Goal: Book appointment/travel/reservation

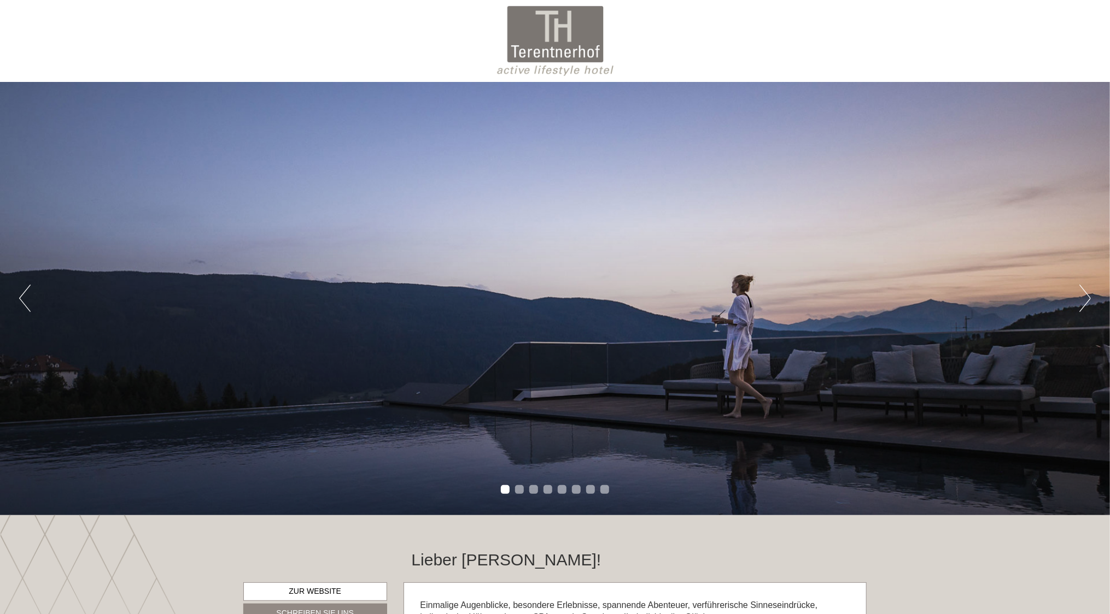
click at [1087, 298] on button "Next" at bounding box center [1084, 298] width 11 height 27
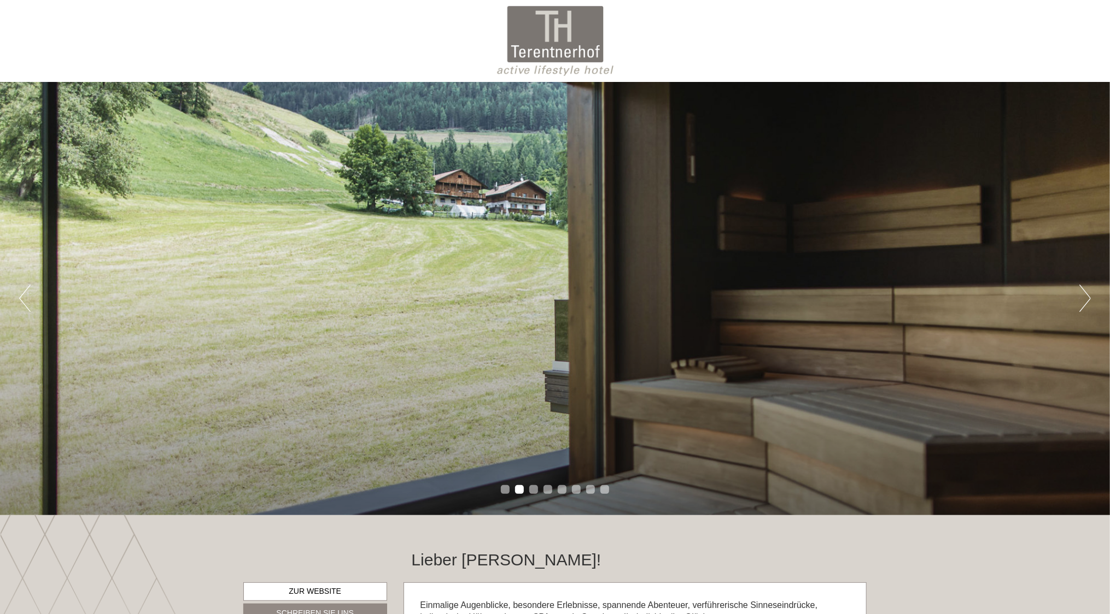
click at [1087, 298] on button "Next" at bounding box center [1084, 298] width 11 height 27
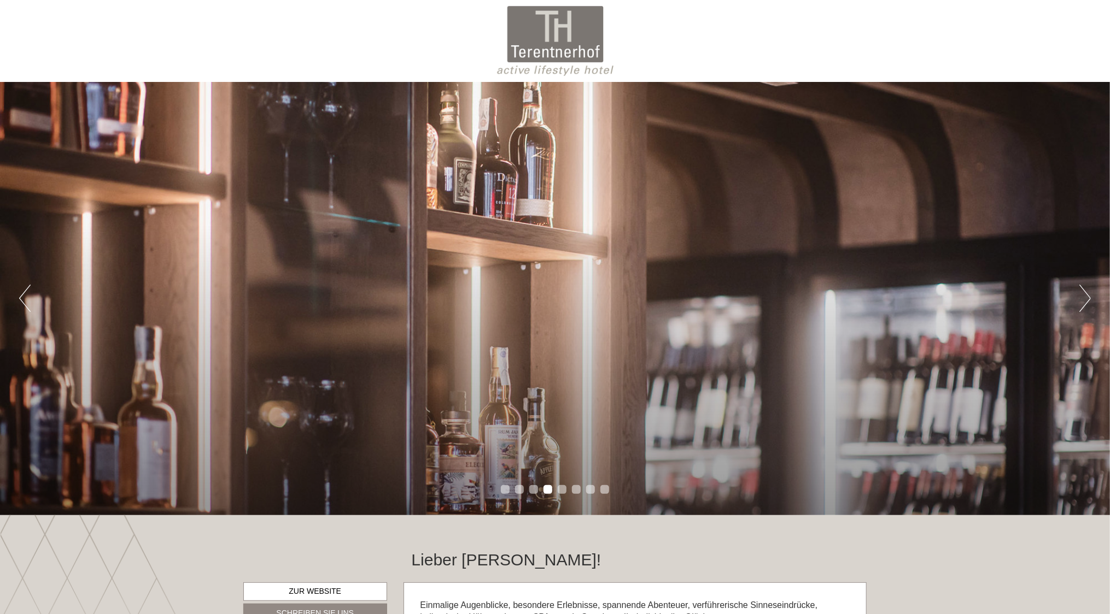
click at [1087, 298] on button "Next" at bounding box center [1084, 298] width 11 height 27
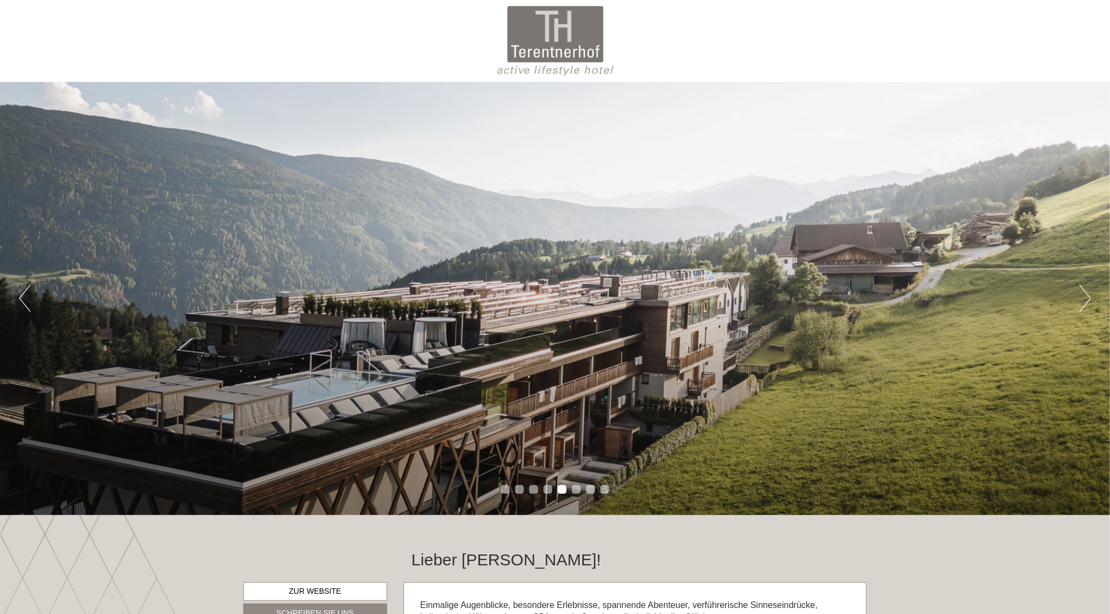
click at [1087, 298] on button "Next" at bounding box center [1084, 298] width 11 height 27
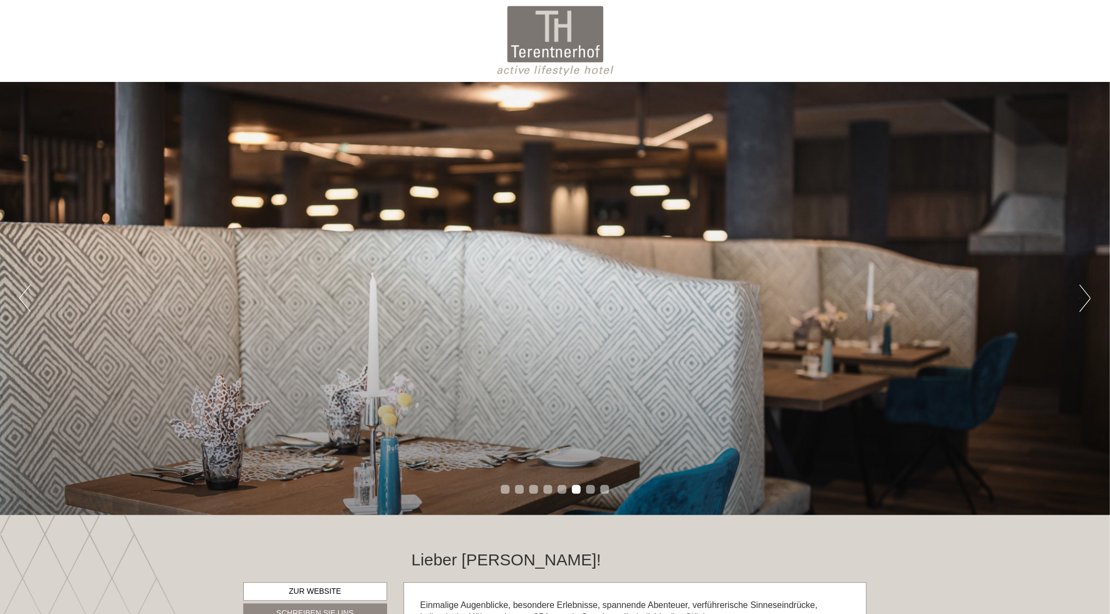
click at [1087, 298] on button "Next" at bounding box center [1084, 298] width 11 height 27
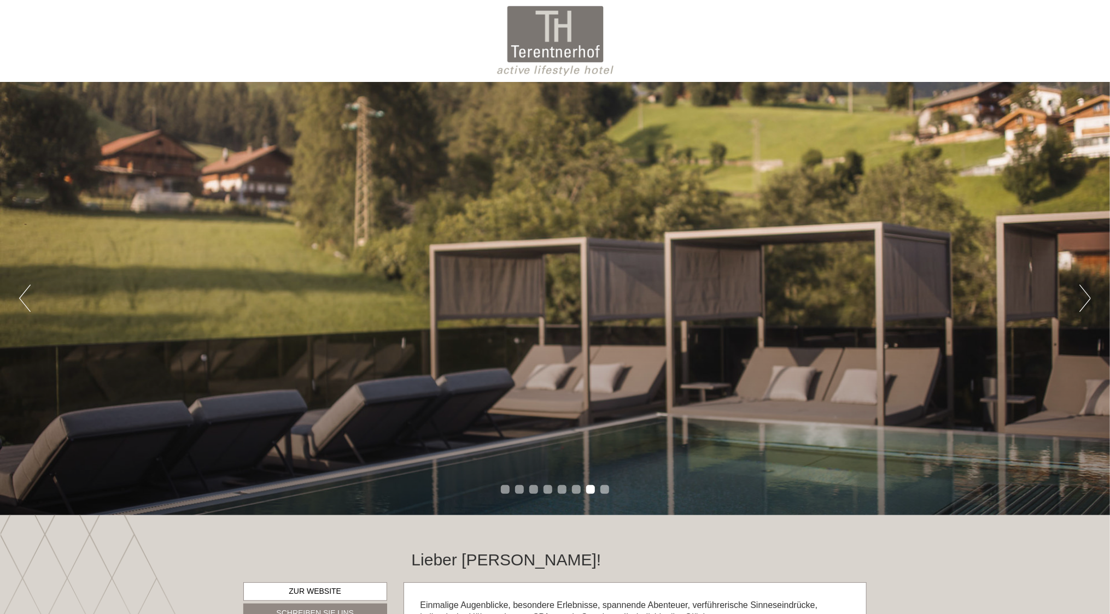
click at [1087, 298] on button "Next" at bounding box center [1084, 298] width 11 height 27
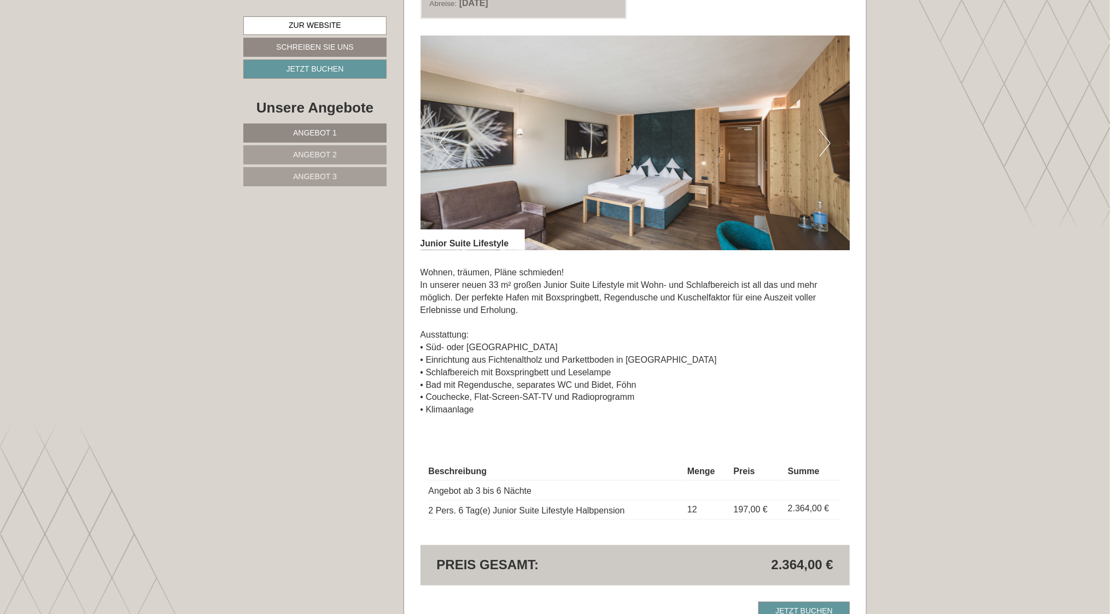
scroll to position [823, 0]
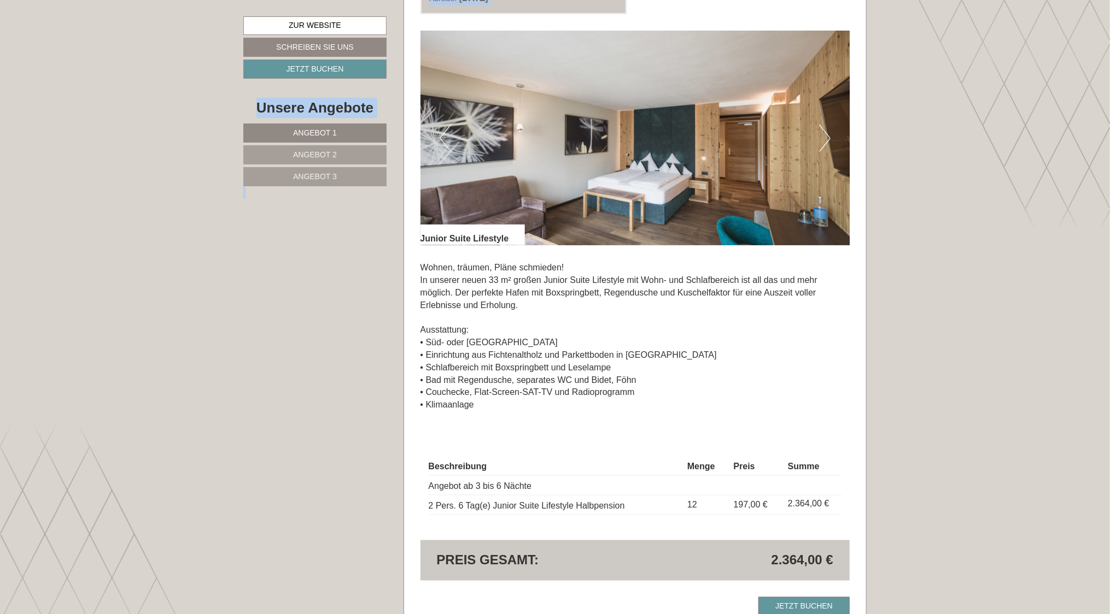
drag, startPoint x: 1109, startPoint y: 109, endPoint x: 1117, endPoint y: 84, distance: 26.3
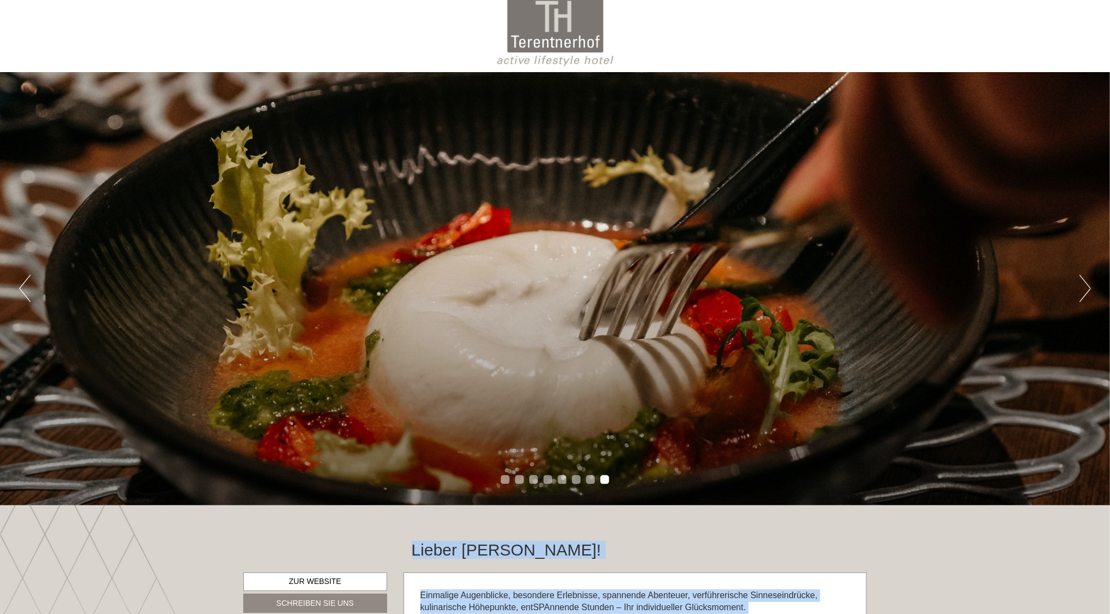
scroll to position [0, 0]
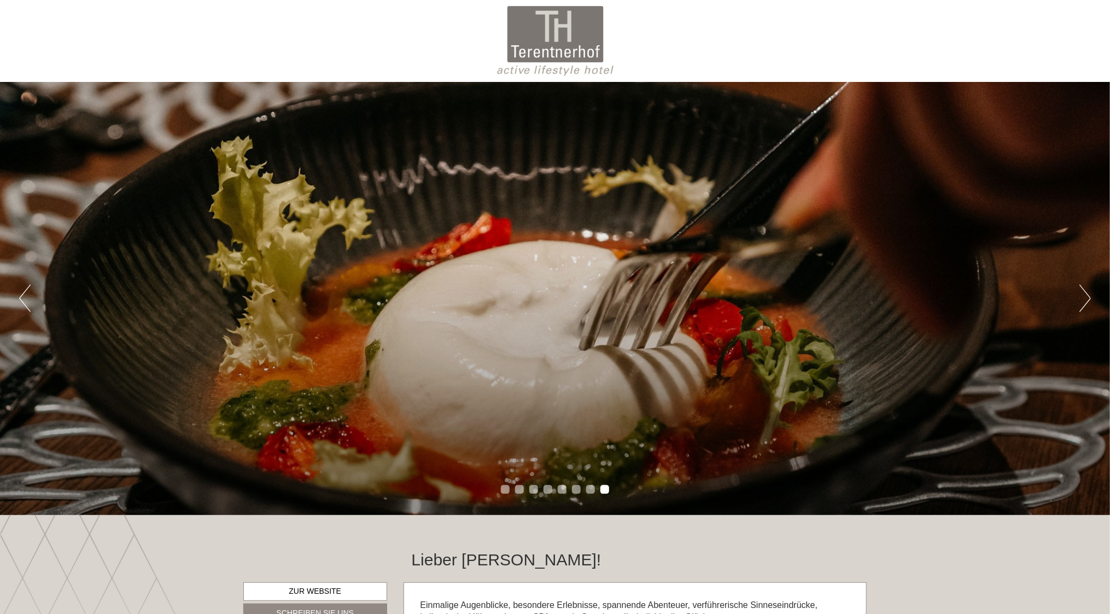
click at [564, 33] on div at bounding box center [555, 40] width 612 height 71
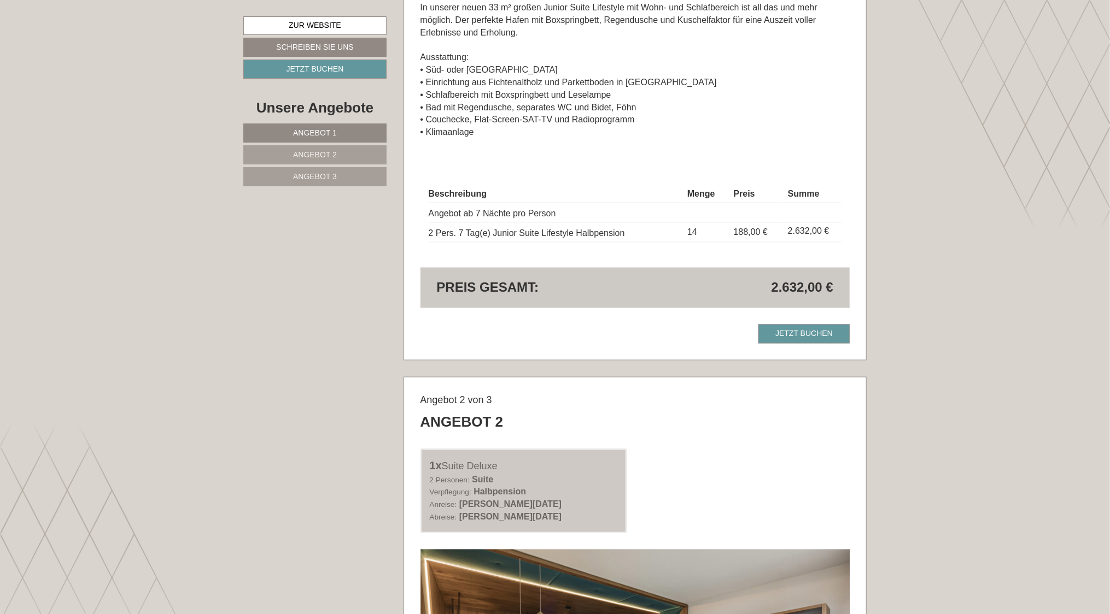
scroll to position [1096, 0]
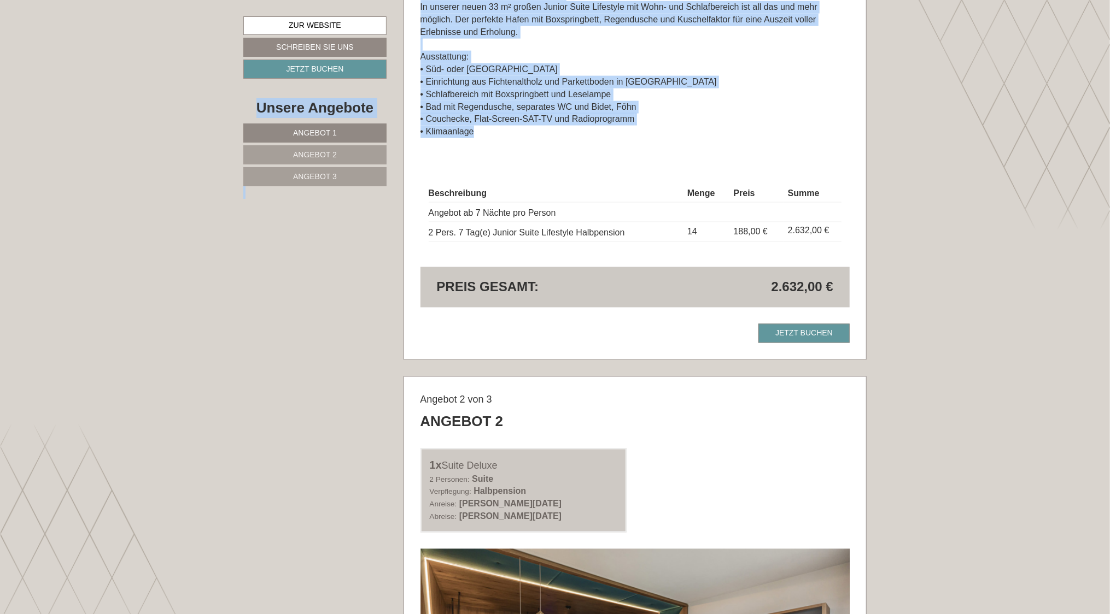
drag, startPoint x: 1109, startPoint y: 138, endPoint x: 1111, endPoint y: 168, distance: 30.7
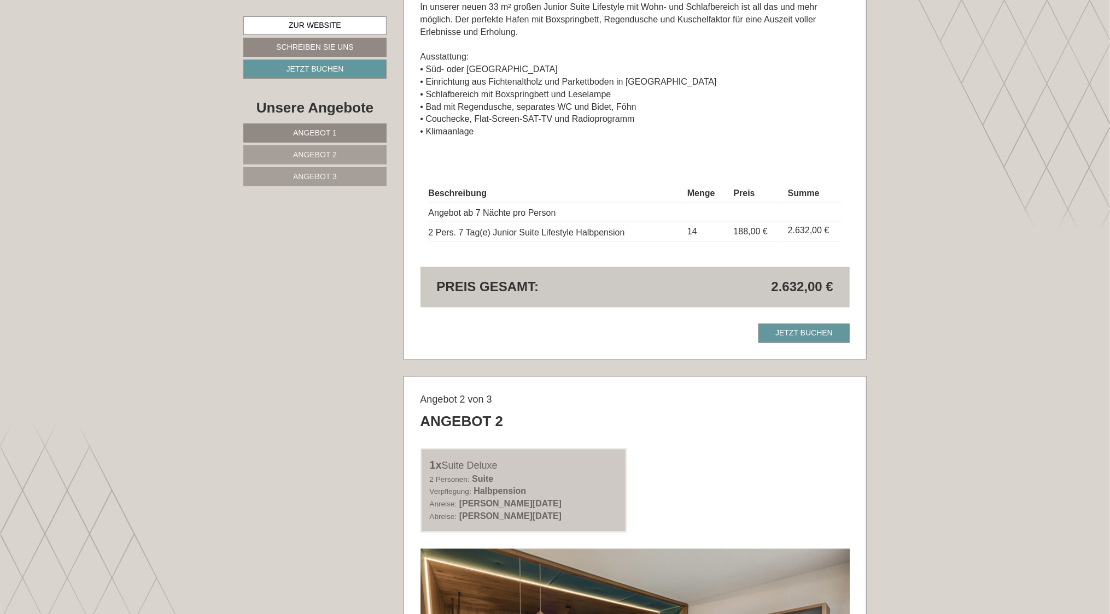
drag, startPoint x: 1111, startPoint y: 168, endPoint x: 1017, endPoint y: 240, distance: 118.2
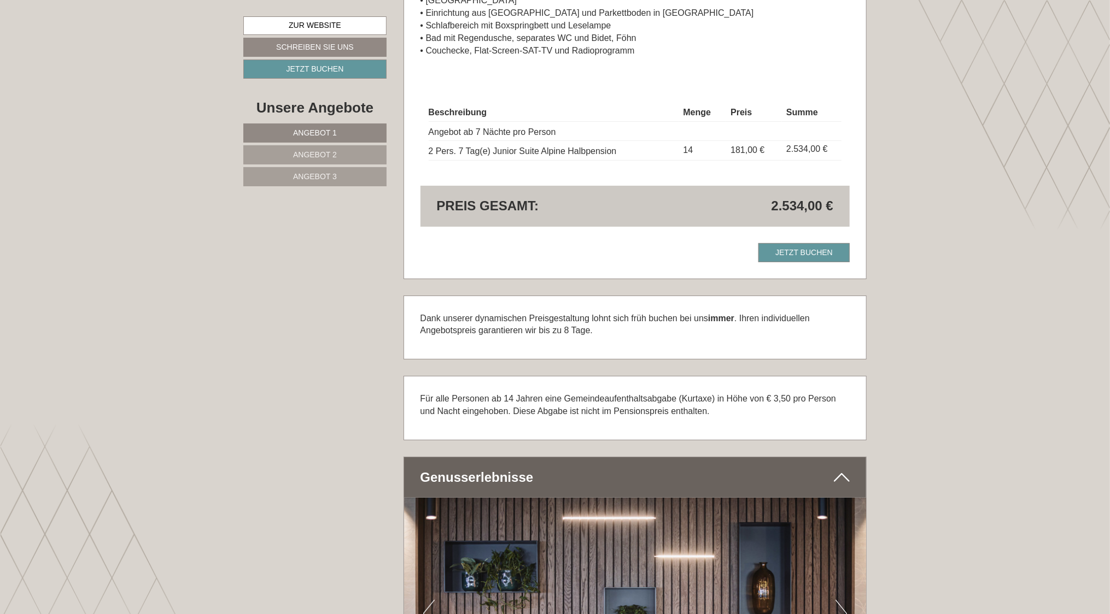
scroll to position [2687, 0]
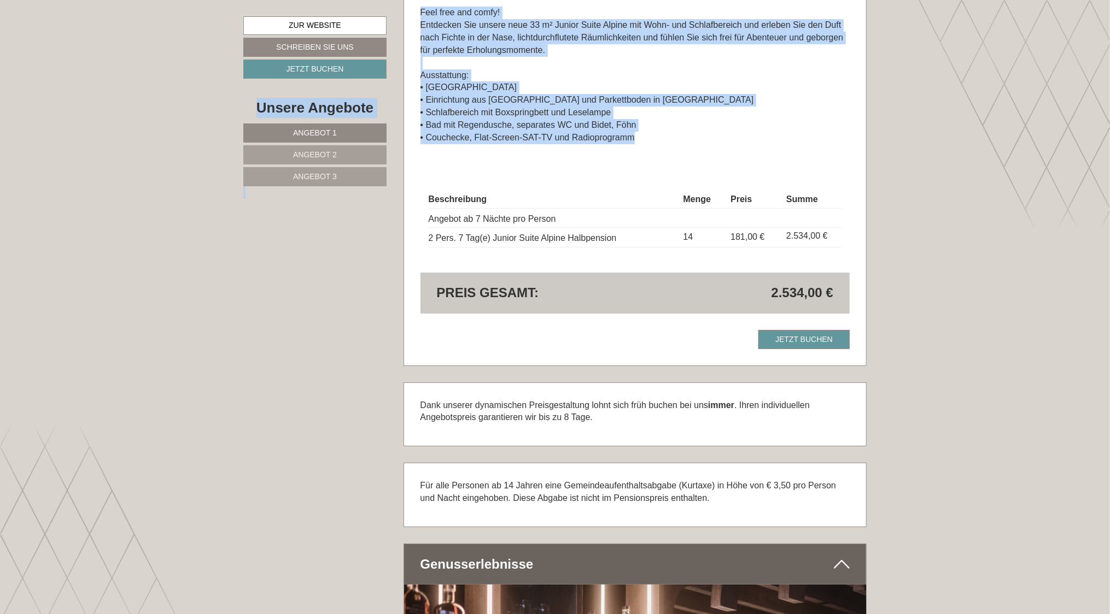
drag, startPoint x: 1108, startPoint y: 244, endPoint x: 1117, endPoint y: 169, distance: 75.3
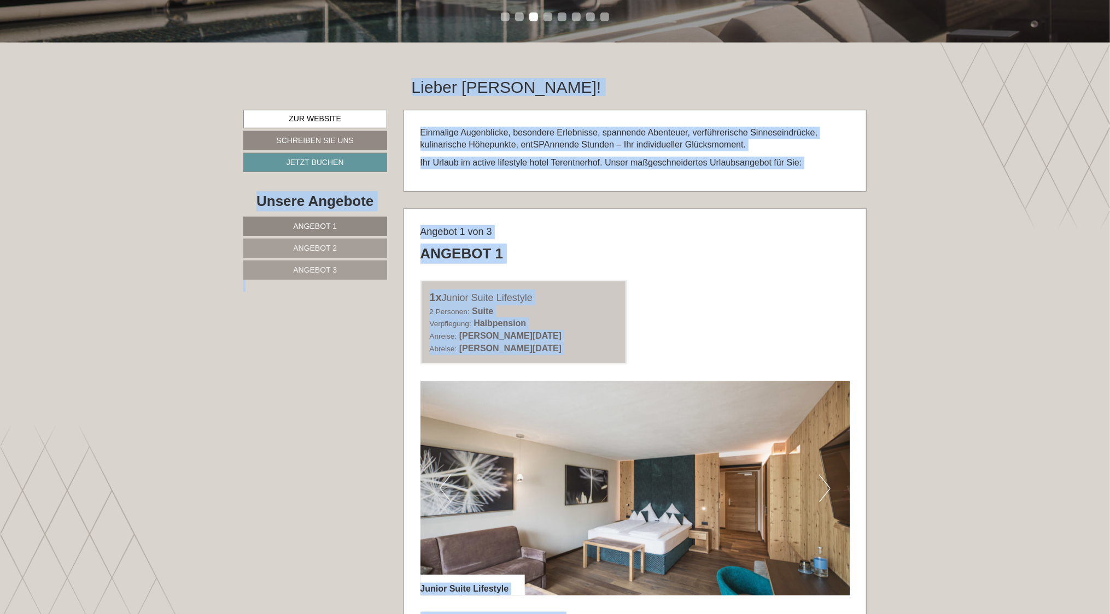
scroll to position [479, 0]
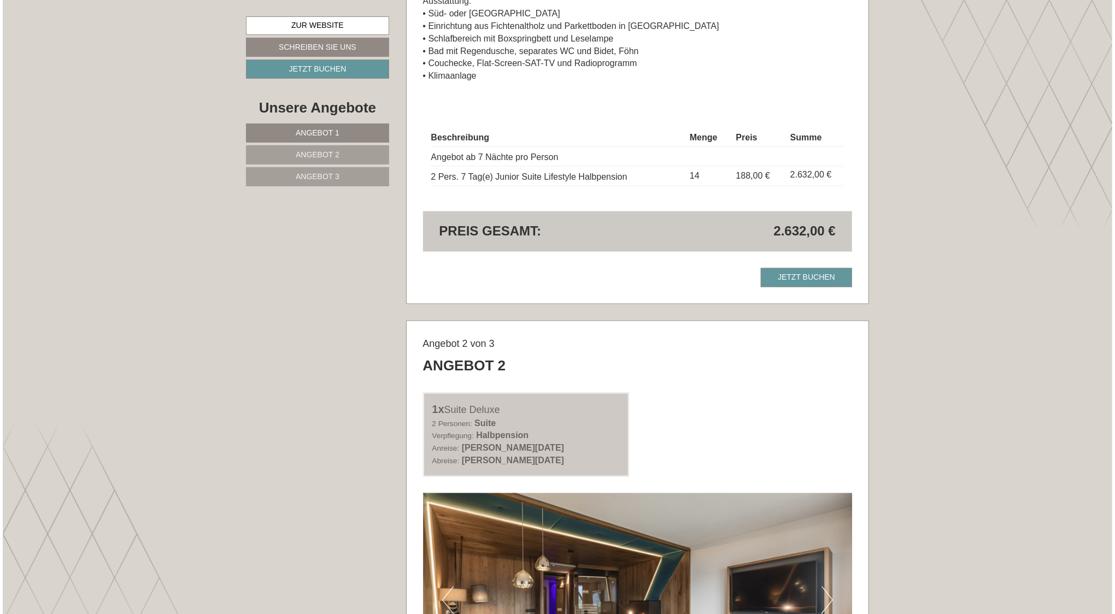
scroll to position [1096, 0]
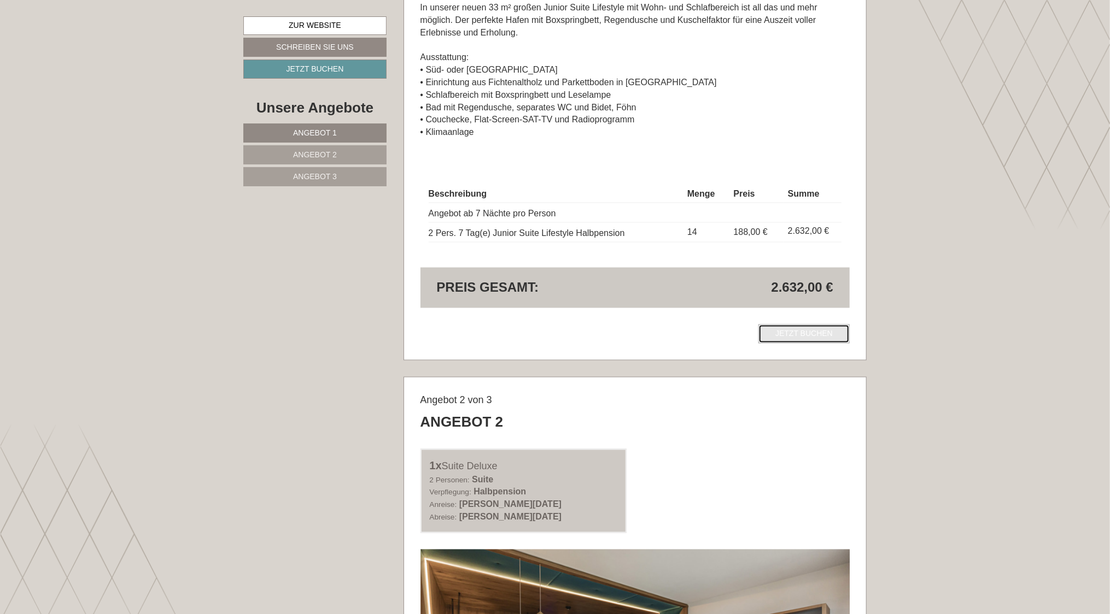
click at [806, 328] on link "Jetzt buchen" at bounding box center [803, 334] width 91 height 19
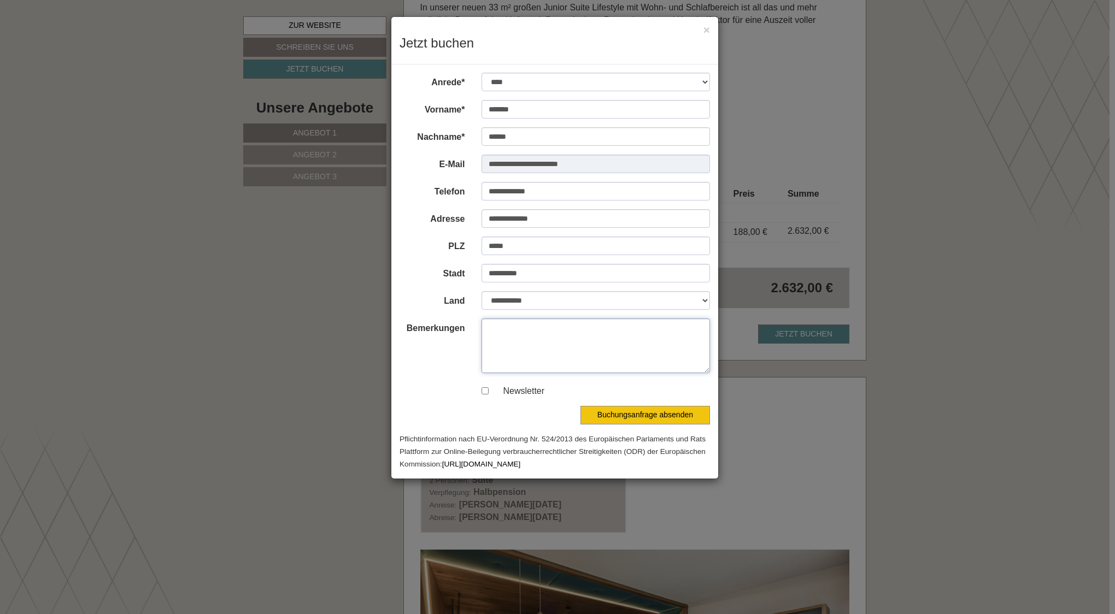
click at [589, 331] on textarea "Bemerkungen" at bounding box center [596, 346] width 229 height 55
click at [658, 412] on button "Buchungsanfrage absenden" at bounding box center [645, 415] width 130 height 19
